Goal: Task Accomplishment & Management: Complete application form

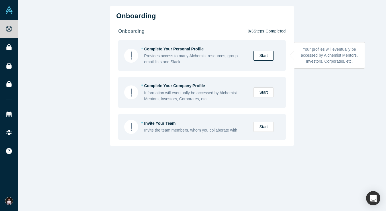
click at [260, 54] on link "Start" at bounding box center [263, 56] width 20 height 10
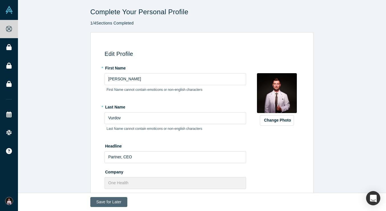
click at [116, 200] on button "Save for Later" at bounding box center [108, 202] width 37 height 10
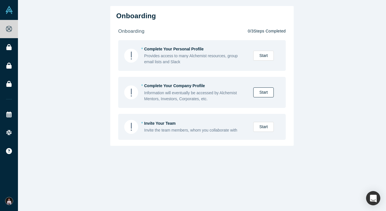
click at [263, 93] on link "Start" at bounding box center [263, 92] width 20 height 10
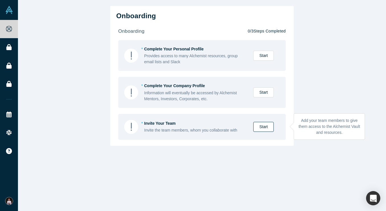
click at [263, 127] on link "Start" at bounding box center [263, 127] width 20 height 10
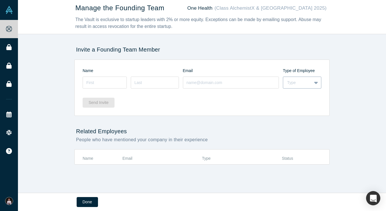
click at [298, 82] on div "Type" at bounding box center [297, 83] width 20 height 6
click at [265, 111] on div "Name Email Type of Employee Type Send Invite" at bounding box center [201, 87] width 255 height 56
